Goal: Transaction & Acquisition: Purchase product/service

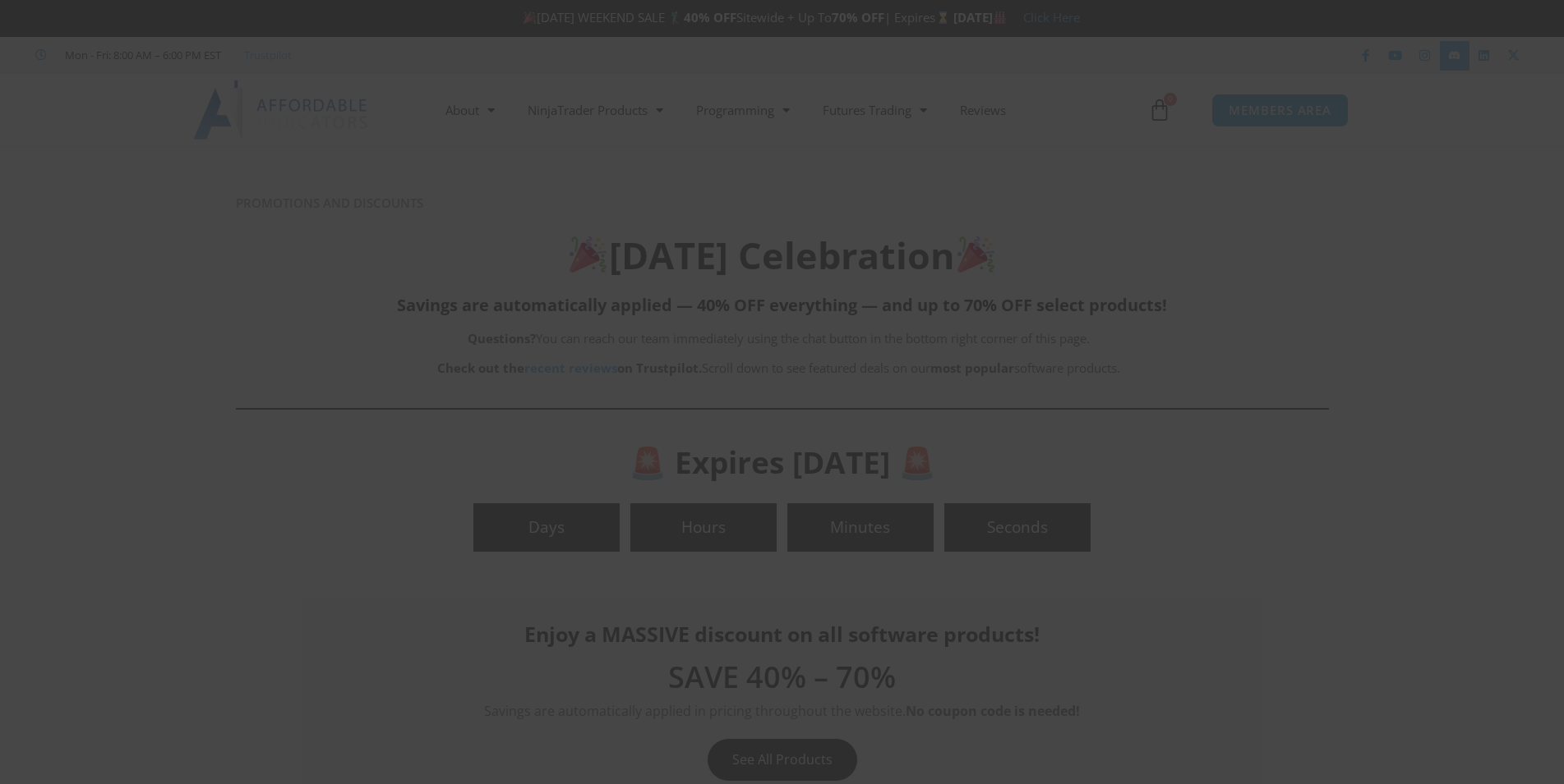
scroll to position [17184, 0]
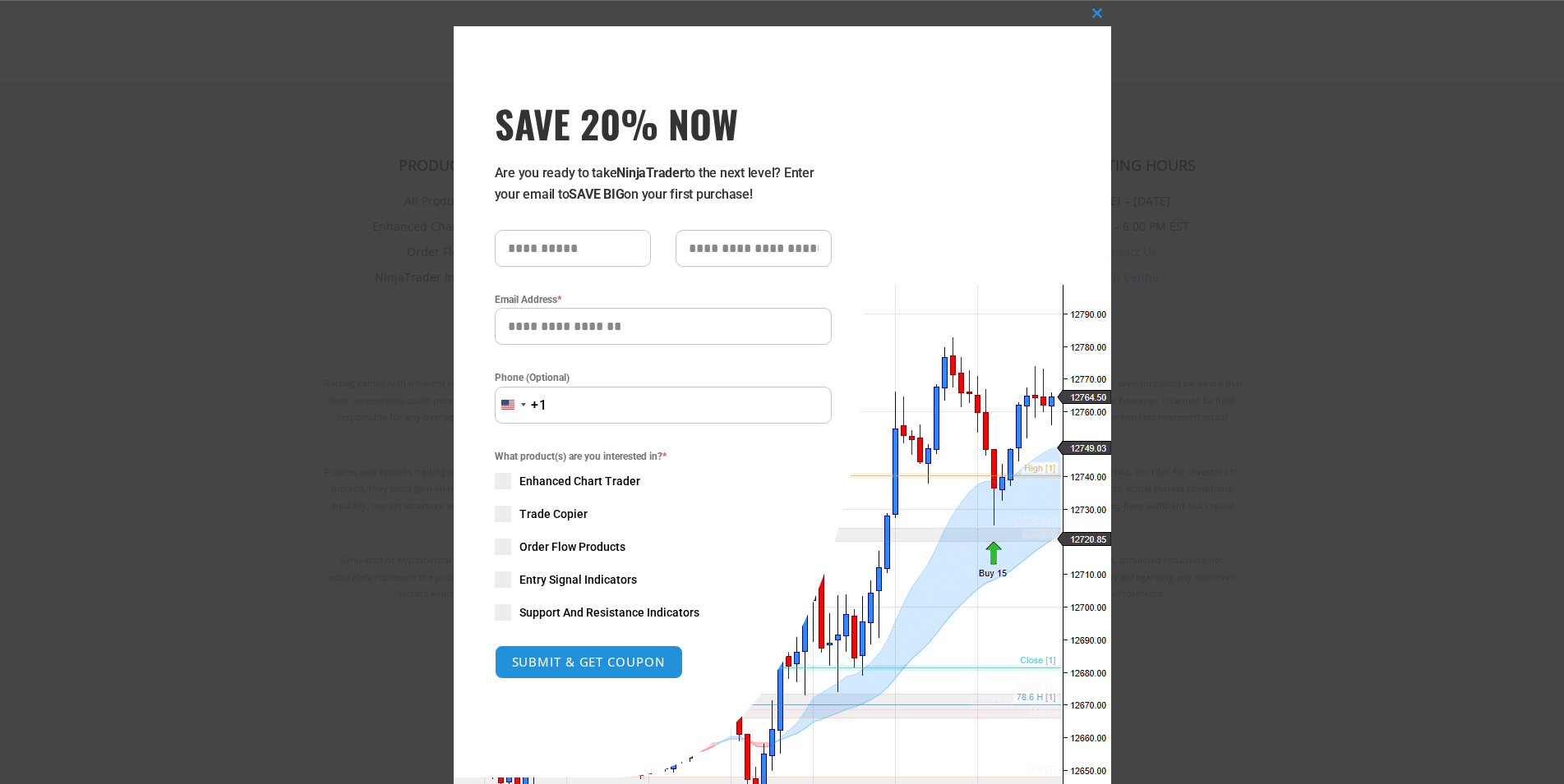
click at [1100, 457] on div "Close this module SAVE 20% NOW Are you ready to take NinjaTrader to the next le…" at bounding box center [782, 392] width 1564 height 784
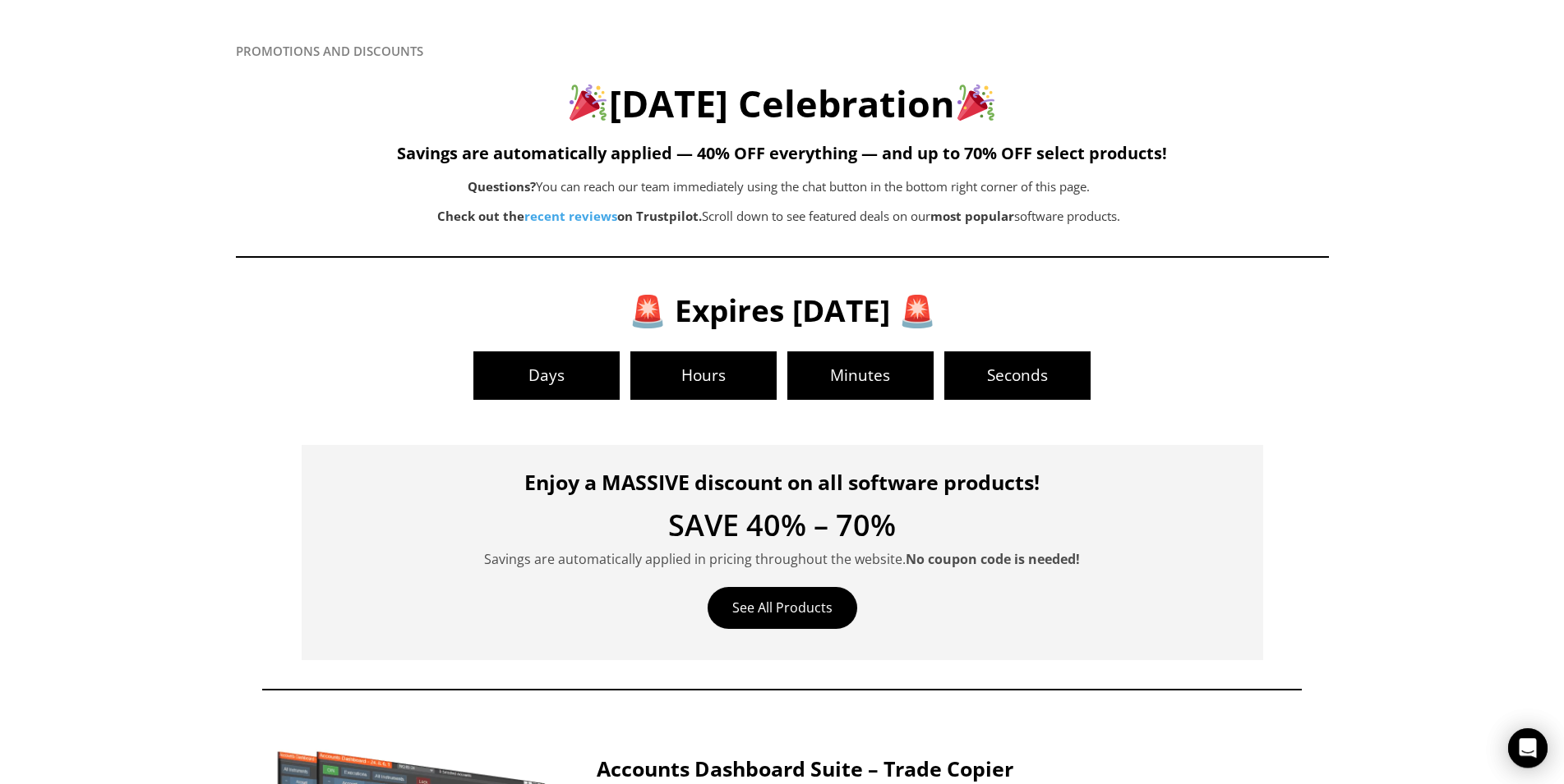
scroll to position [0, 0]
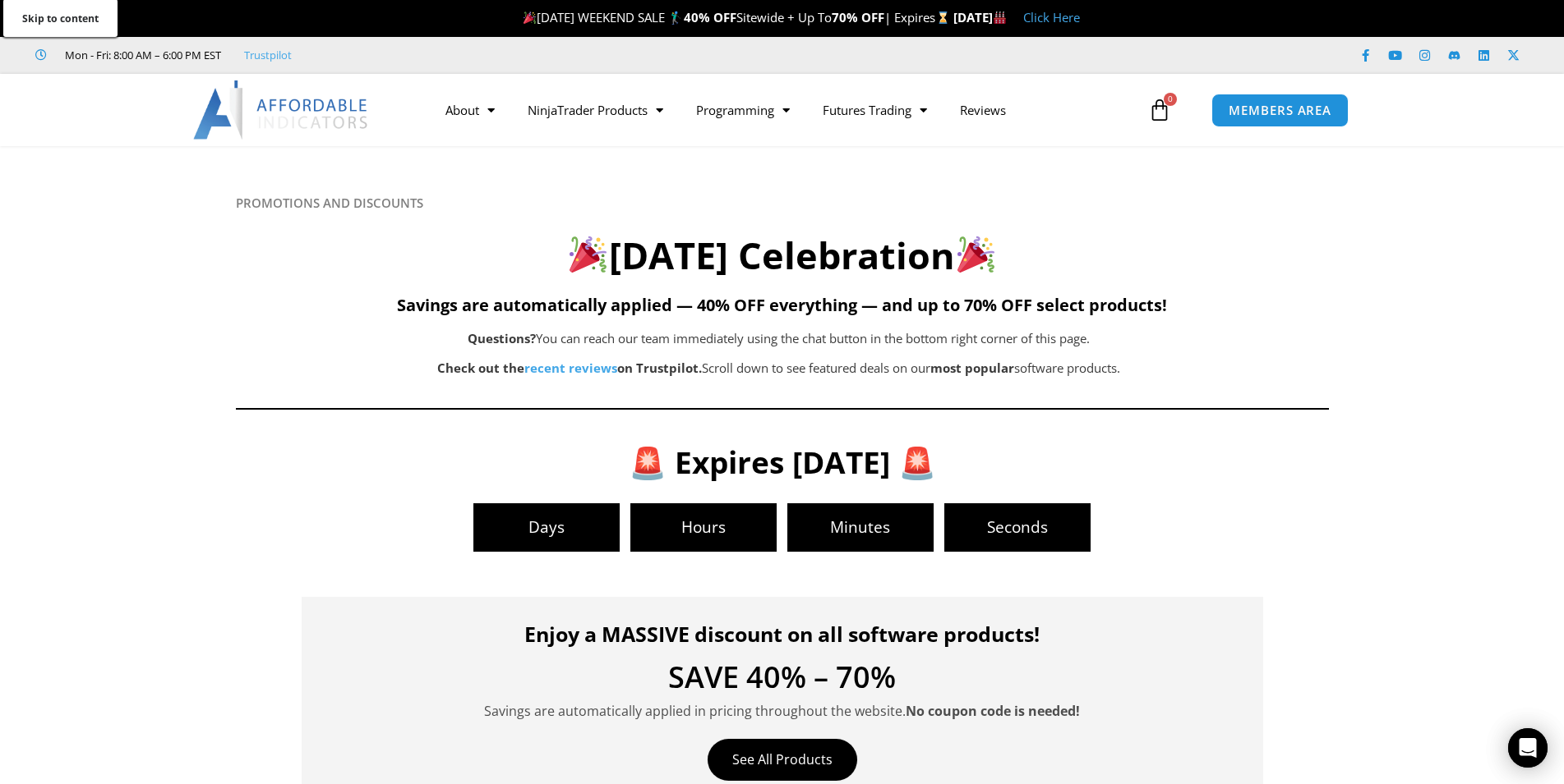
click at [56, 7] on link "Skip to content" at bounding box center [60, 18] width 114 height 38
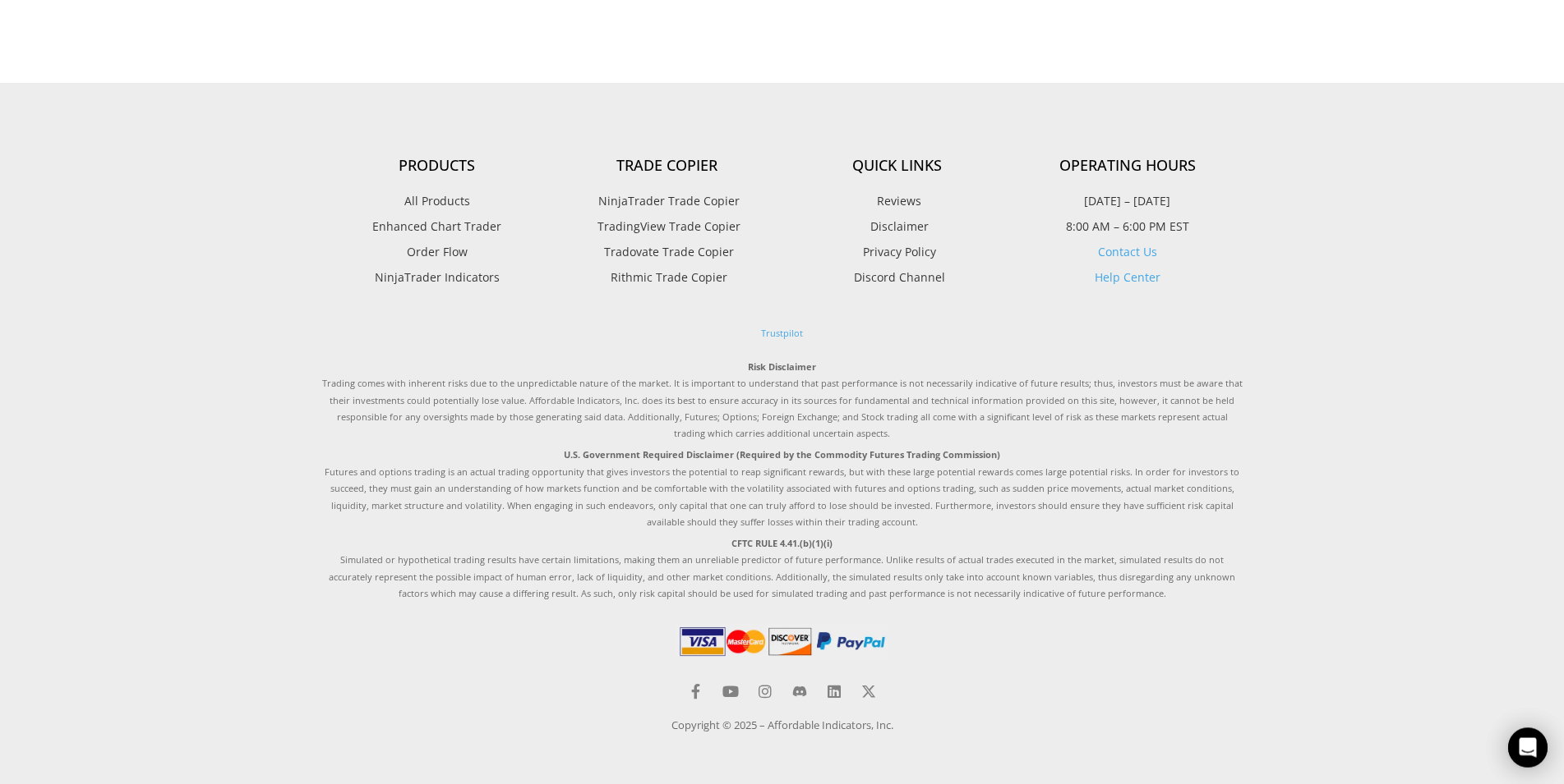
scroll to position [7437, 0]
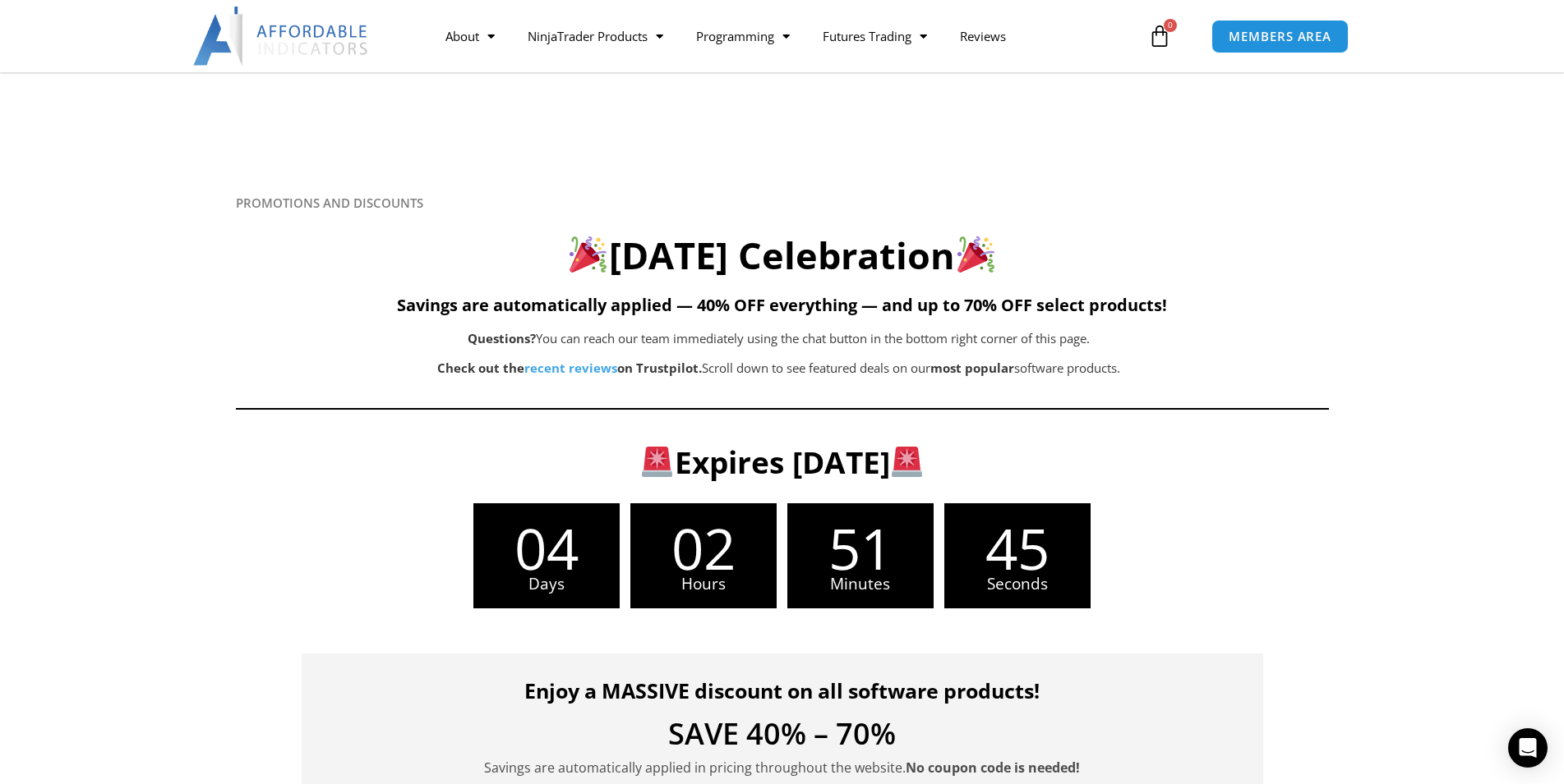
scroll to position [279, 0]
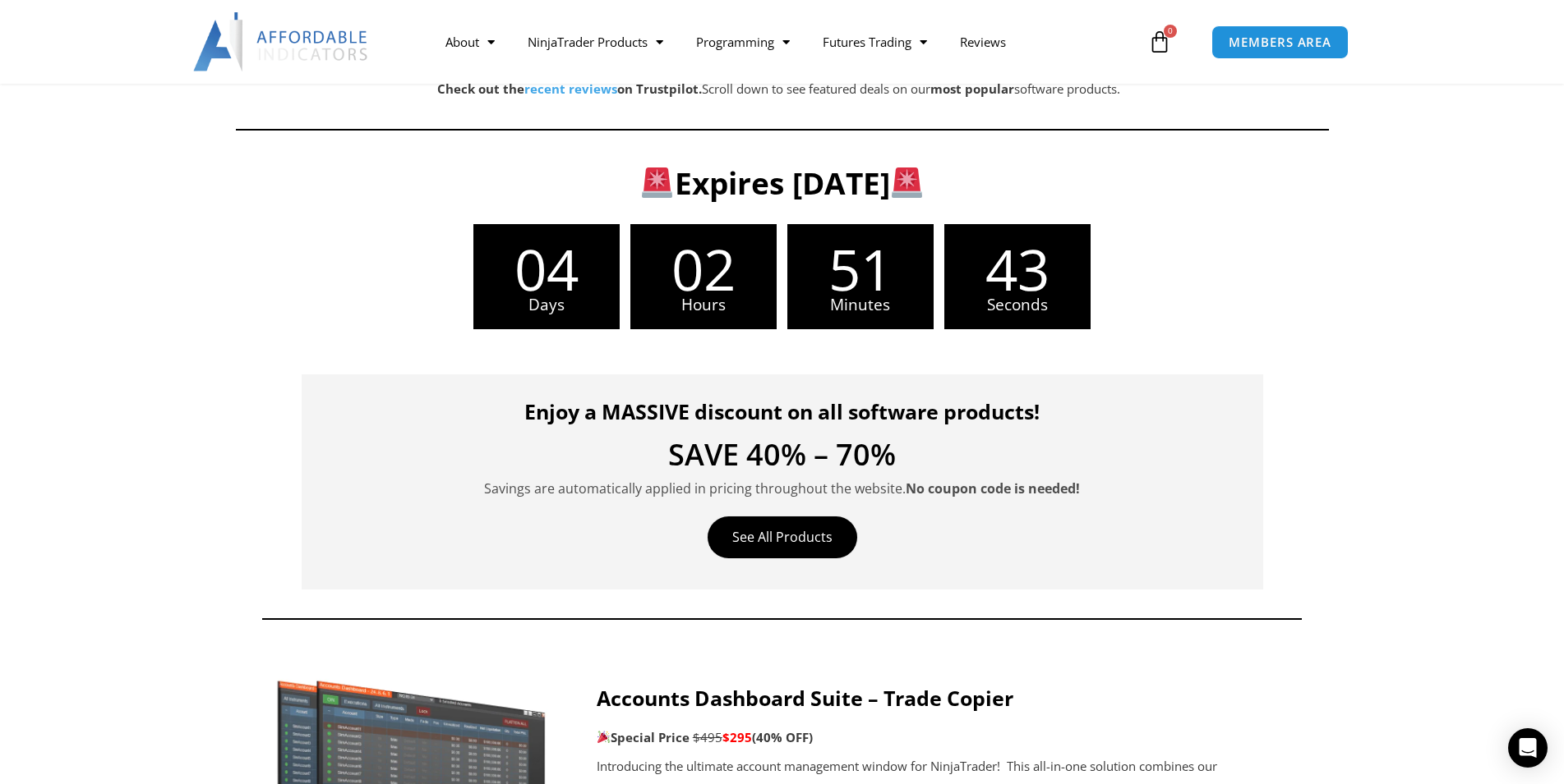
click at [238, 350] on section "Expires [DATE] Days 02 Hours 51 Minutes 43 Seconds 04 Days 02 Hours 51 Minutes …" at bounding box center [782, 247] width 1564 height 210
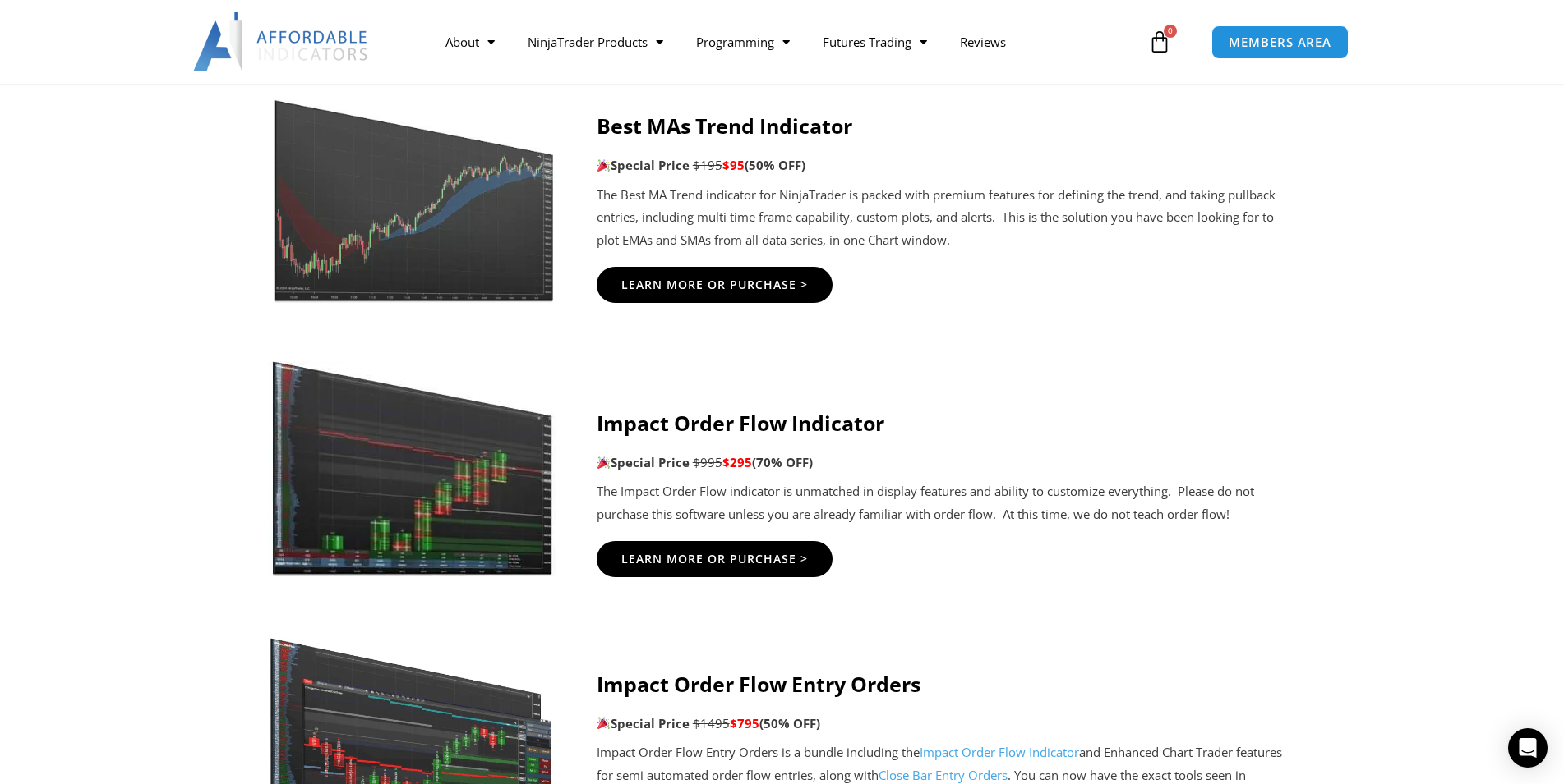
scroll to position [3630, 0]
